Goal: Task Accomplishment & Management: Manage account settings

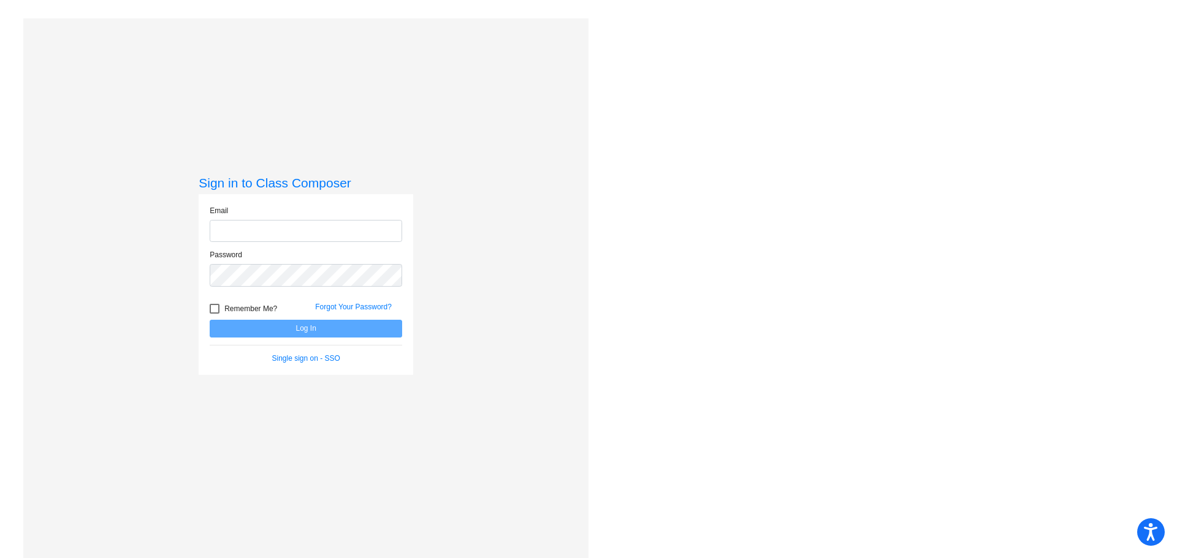
type input "[EMAIL_ADDRESS][DOMAIN_NAME]"
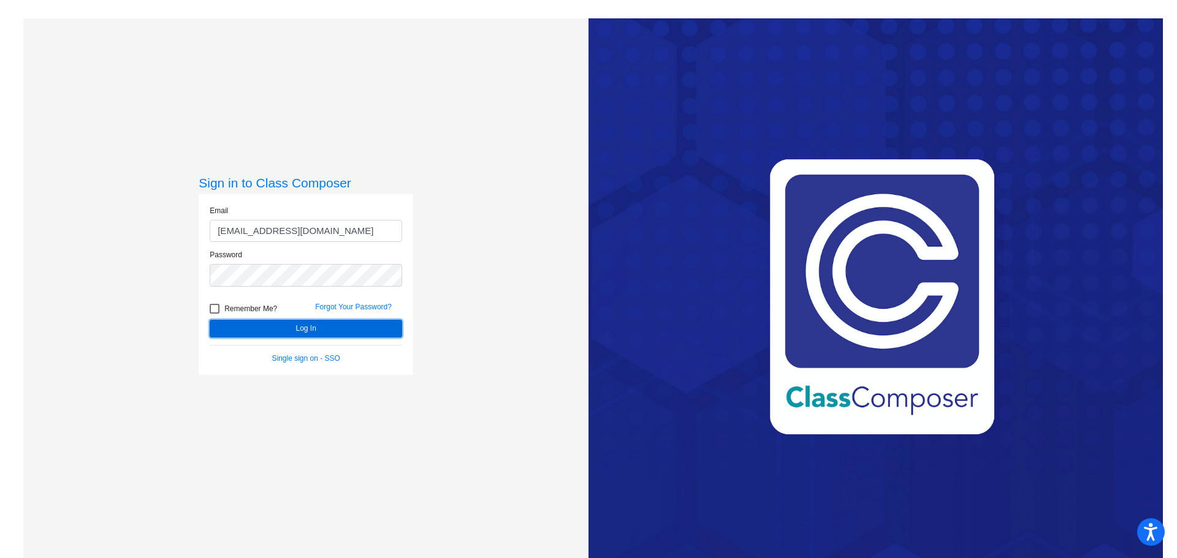
click at [303, 331] on button "Log In" at bounding box center [306, 329] width 192 height 18
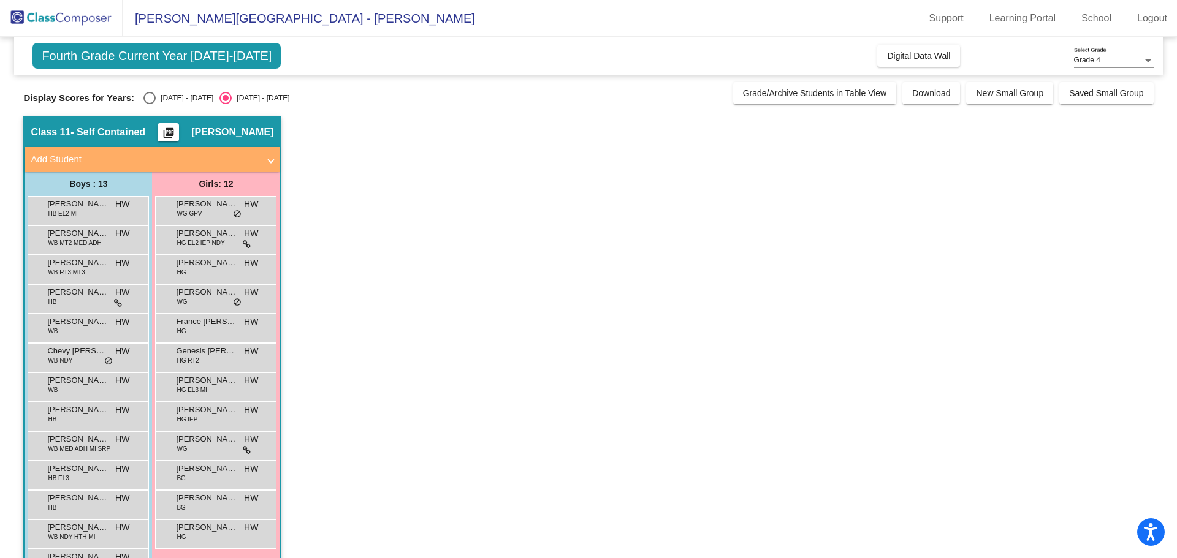
click at [157, 97] on div "[DATE] - [DATE]" at bounding box center [185, 98] width 58 height 11
click at [150, 104] on input "[DATE] - [DATE]" at bounding box center [149, 104] width 1 height 1
radio input "true"
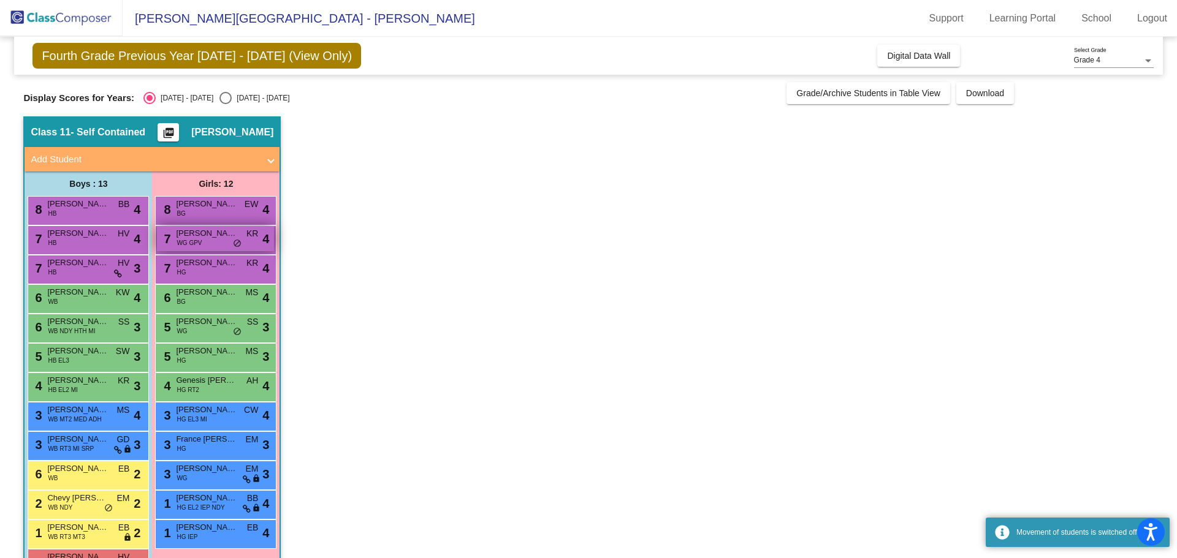
click at [204, 240] on div "7 [PERSON_NAME] WG GPV KR lock do_not_disturb_alt 4" at bounding box center [215, 238] width 117 height 25
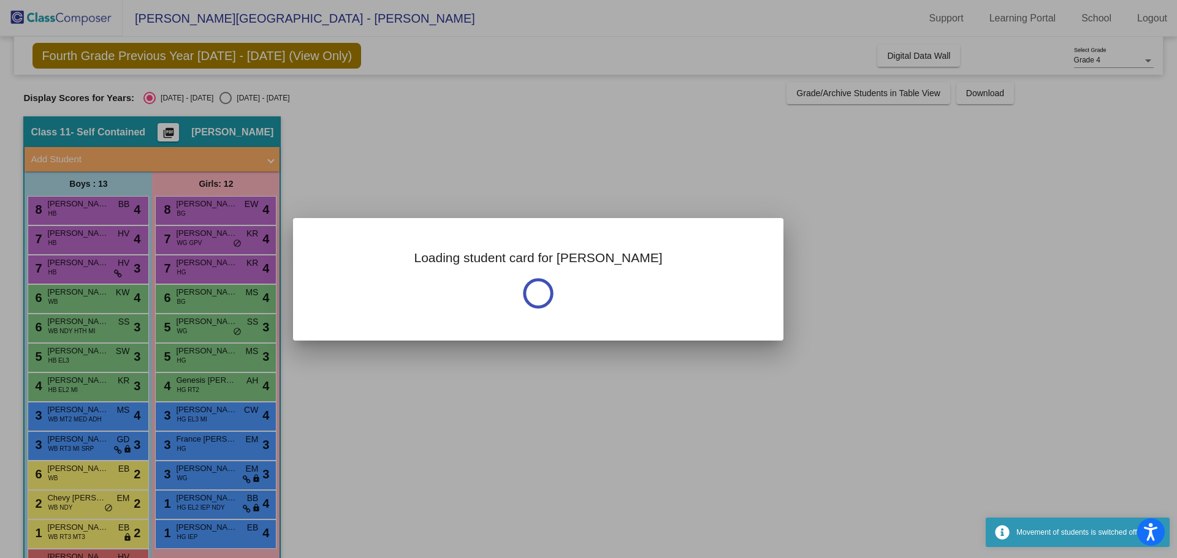
click at [203, 240] on div at bounding box center [588, 279] width 1177 height 558
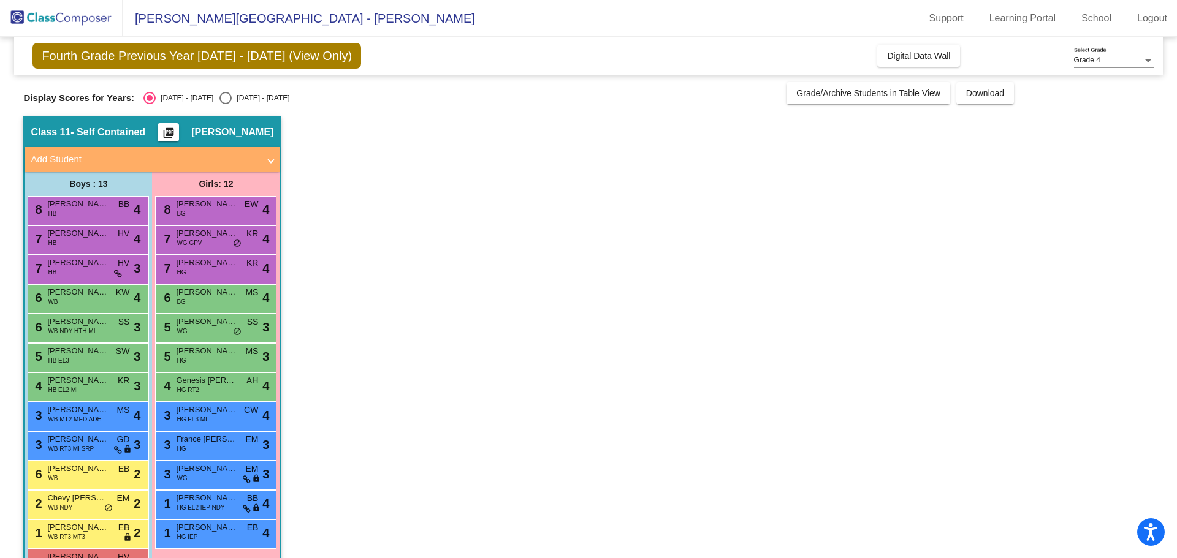
click at [203, 240] on div "7 [PERSON_NAME] WG GPV KR lock do_not_disturb_alt 4" at bounding box center [215, 238] width 117 height 25
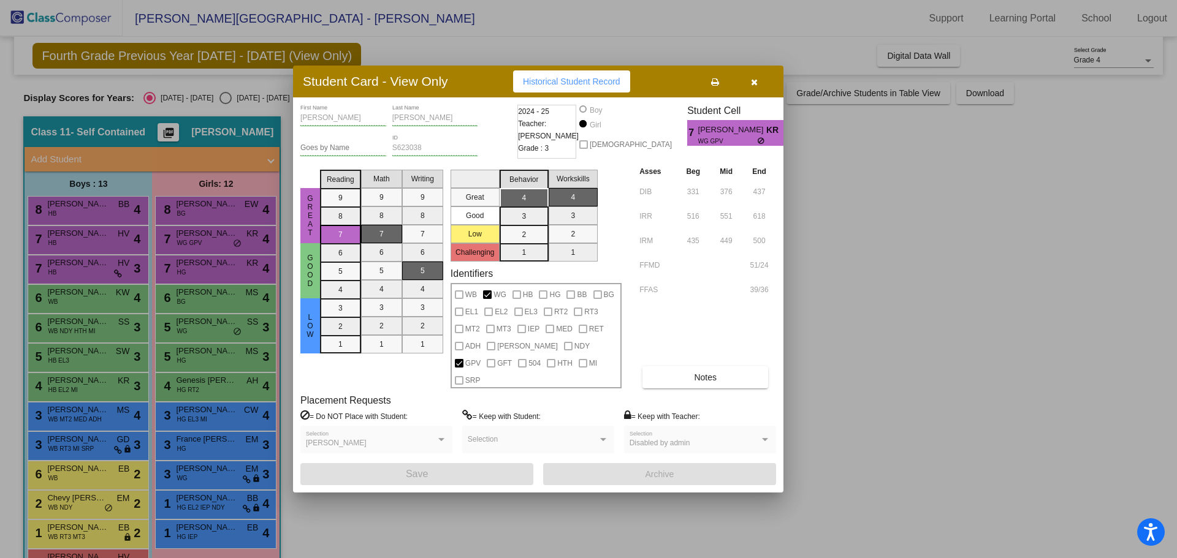
click at [758, 145] on icon at bounding box center [762, 140] width 8 height 7
click at [349, 439] on span "[PERSON_NAME]" at bounding box center [336, 443] width 61 height 9
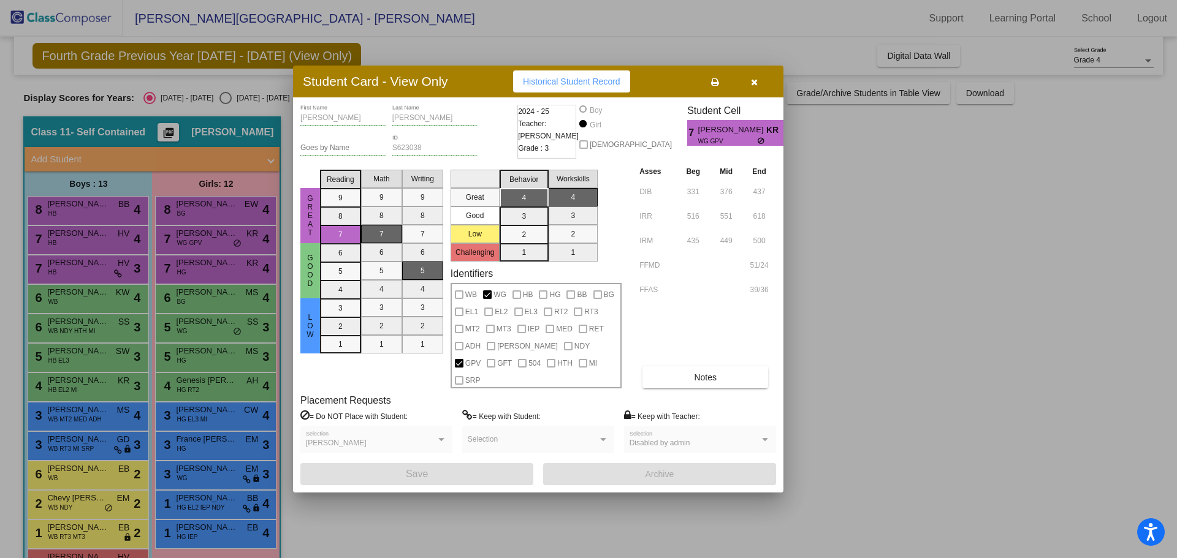
drag, startPoint x: 349, startPoint y: 433, endPoint x: 593, endPoint y: 392, distance: 246.8
click at [593, 395] on div "Placement Requests = Do NOT Place with Student: [PERSON_NAME] Selection = Keep …" at bounding box center [538, 429] width 476 height 69
click at [574, 86] on span "Historical Student Record" at bounding box center [571, 82] width 97 height 10
click at [755, 86] on icon "button" at bounding box center [754, 82] width 7 height 9
